Goal: Task Accomplishment & Management: Manage account settings

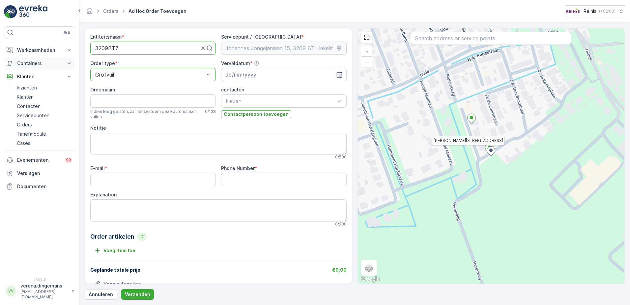
click at [48, 65] on p "Containers" at bounding box center [39, 63] width 45 height 7
click at [29, 142] on p "Orders" at bounding box center [24, 143] width 15 height 7
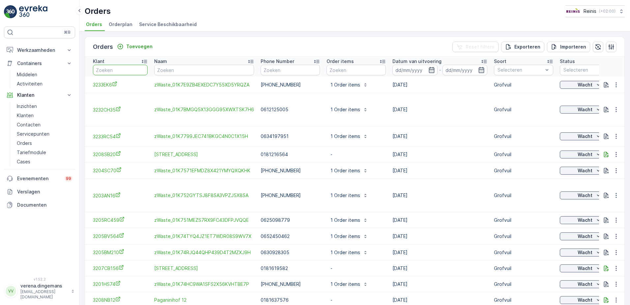
drag, startPoint x: 139, startPoint y: 68, endPoint x: 210, endPoint y: 51, distance: 73.6
click at [138, 68] on input "text" at bounding box center [120, 70] width 55 height 11
type input "3208"
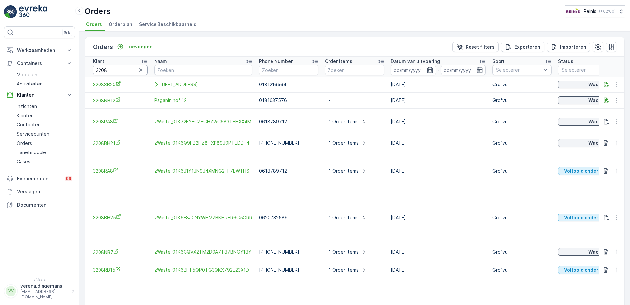
click at [112, 69] on input "3208" at bounding box center [120, 70] width 55 height 11
type input "3208nb"
click at [112, 69] on input "3208nb" at bounding box center [120, 70] width 55 height 11
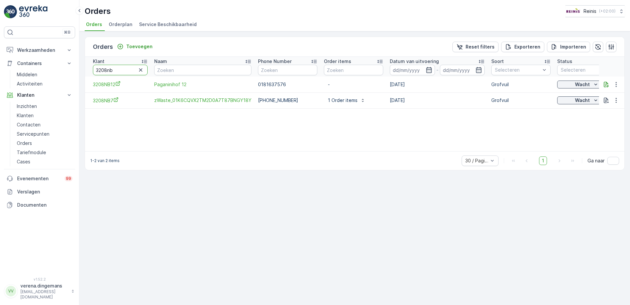
click at [117, 70] on input "3208nb" at bounding box center [120, 70] width 55 height 11
click at [615, 83] on icon "button" at bounding box center [616, 84] width 7 height 7
click at [599, 145] on span "Order verwijderen" at bounding box center [594, 143] width 40 height 7
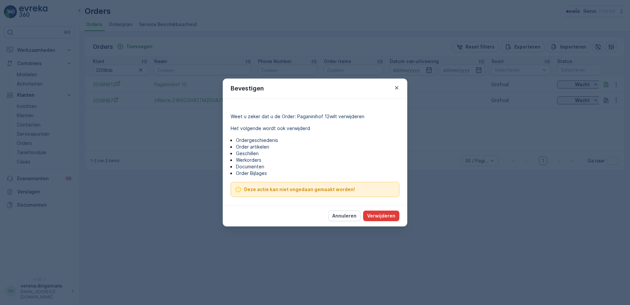
click at [387, 217] on p "Verwijderen" at bounding box center [381, 215] width 28 height 7
